Goal: Register for event/course

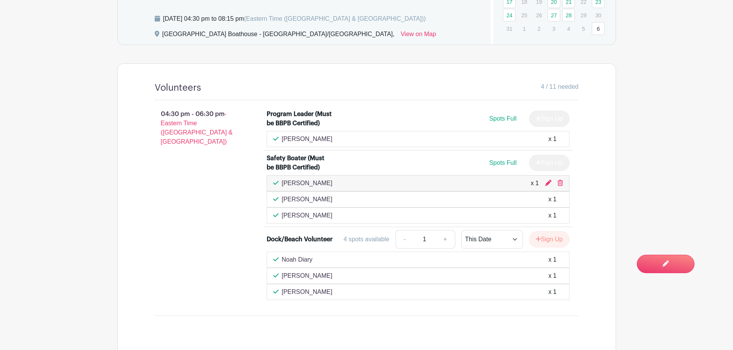
scroll to position [332, 0]
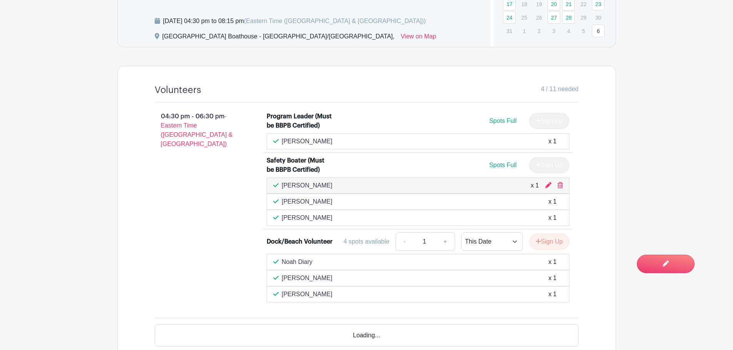
scroll to position [447, 0]
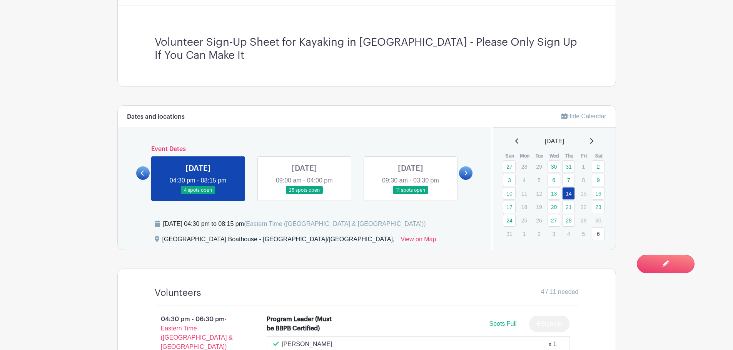
scroll to position [308, 0]
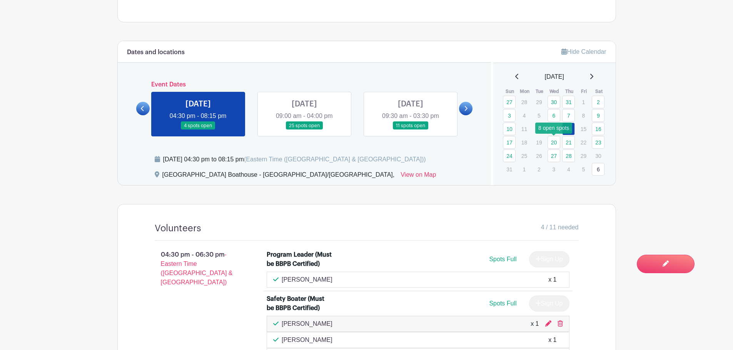
click at [552, 143] on link "20" at bounding box center [553, 142] width 13 height 13
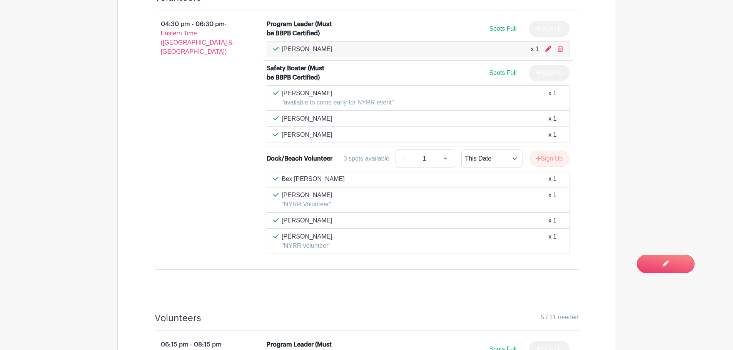
scroll to position [346, 0]
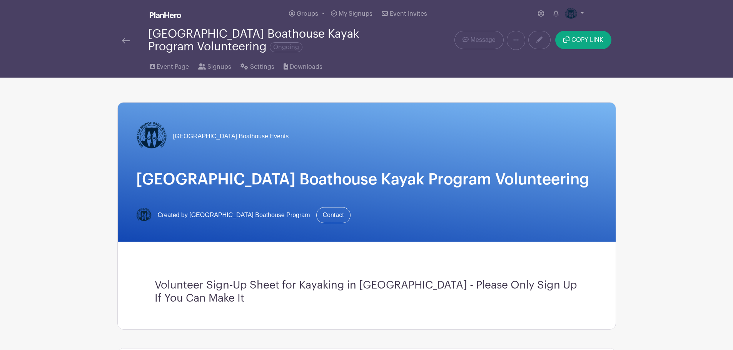
click at [125, 40] on img at bounding box center [126, 40] width 8 height 5
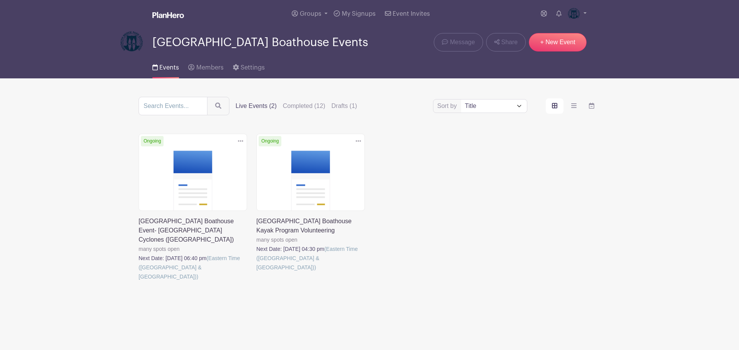
click at [138, 282] on link at bounding box center [138, 282] width 0 height 0
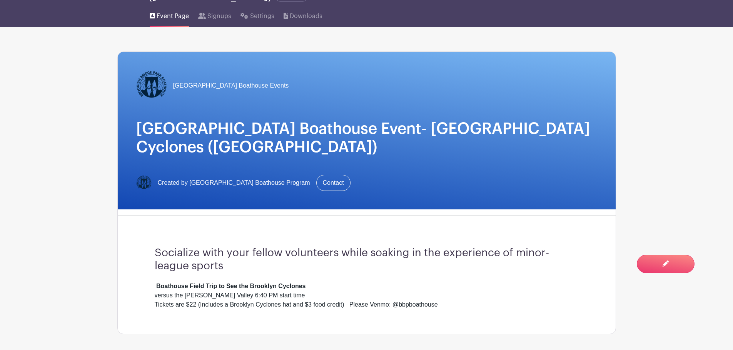
scroll to position [21, 0]
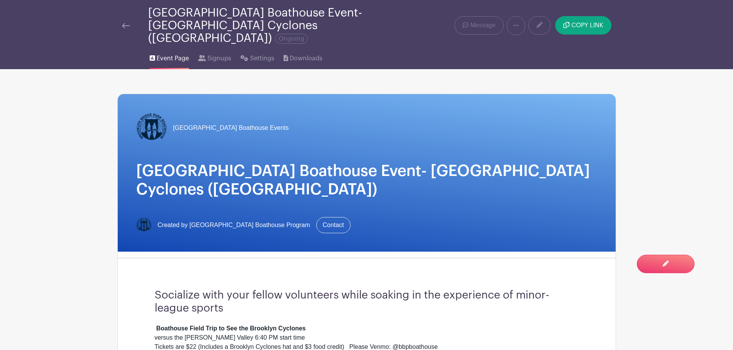
click at [125, 23] on img at bounding box center [126, 25] width 8 height 5
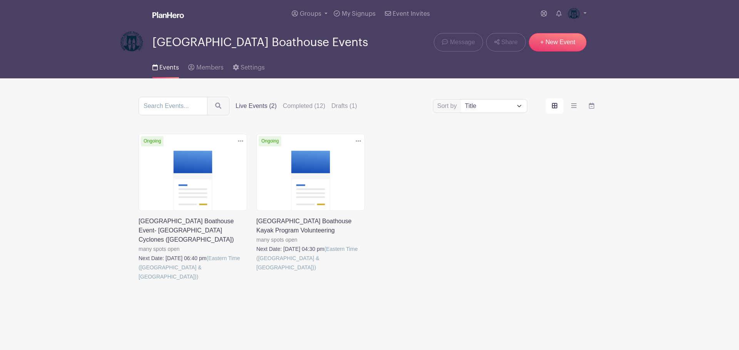
click at [256, 272] on link at bounding box center [256, 272] width 0 height 0
